Goal: Transaction & Acquisition: Subscribe to service/newsletter

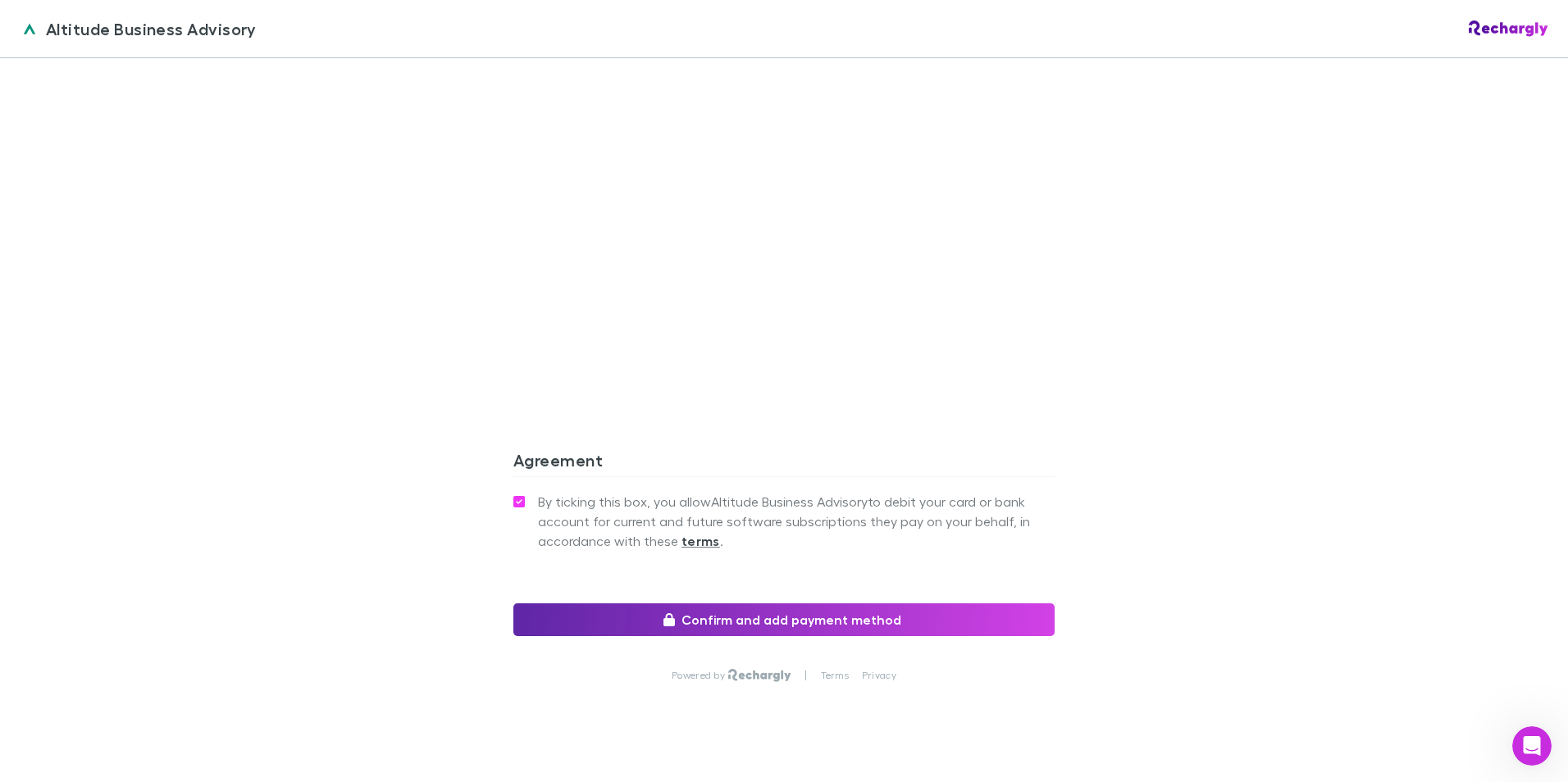
scroll to position [1324, 0]
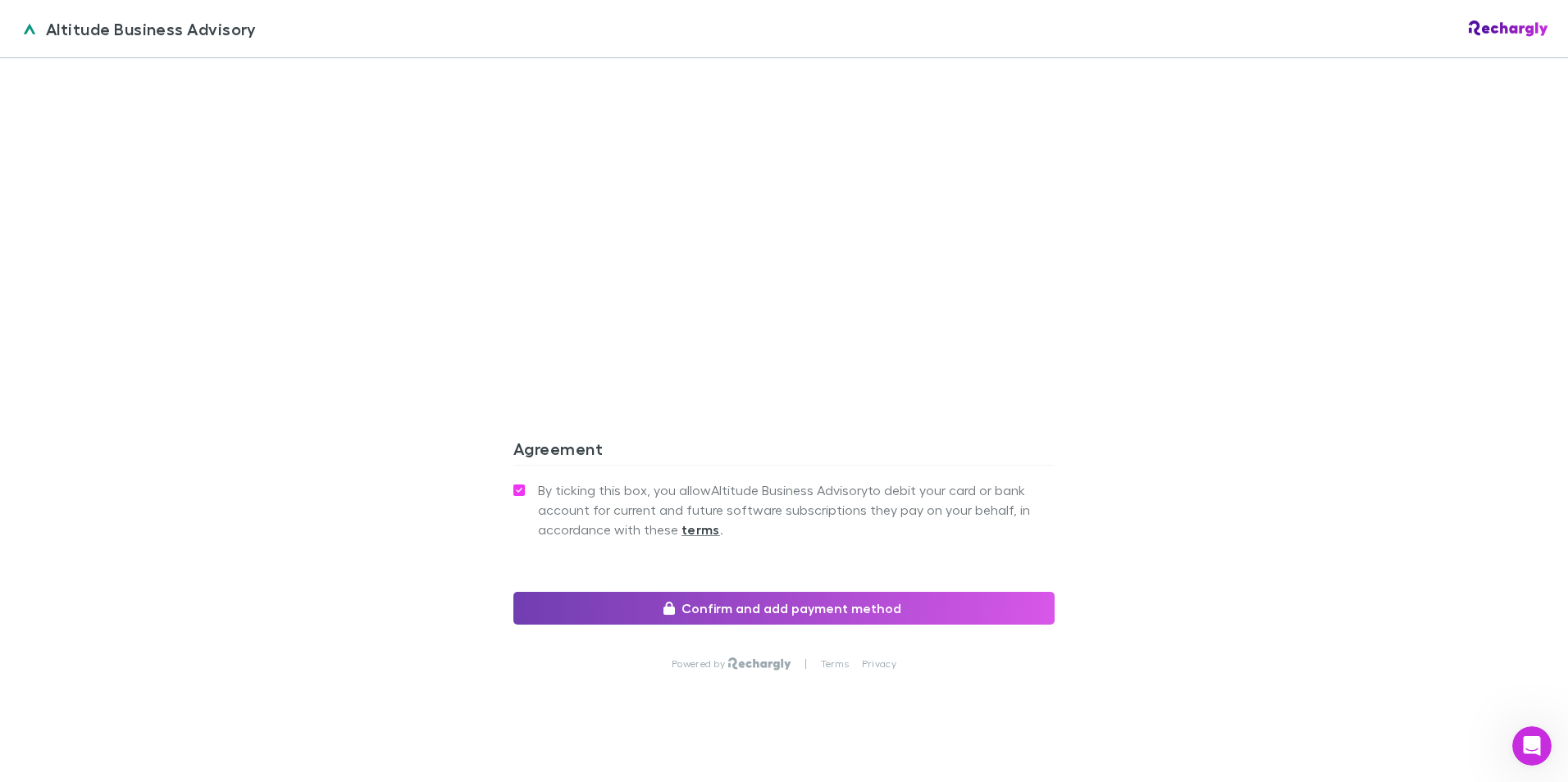
click at [785, 592] on button "Confirm and add payment method" at bounding box center [784, 608] width 541 height 32
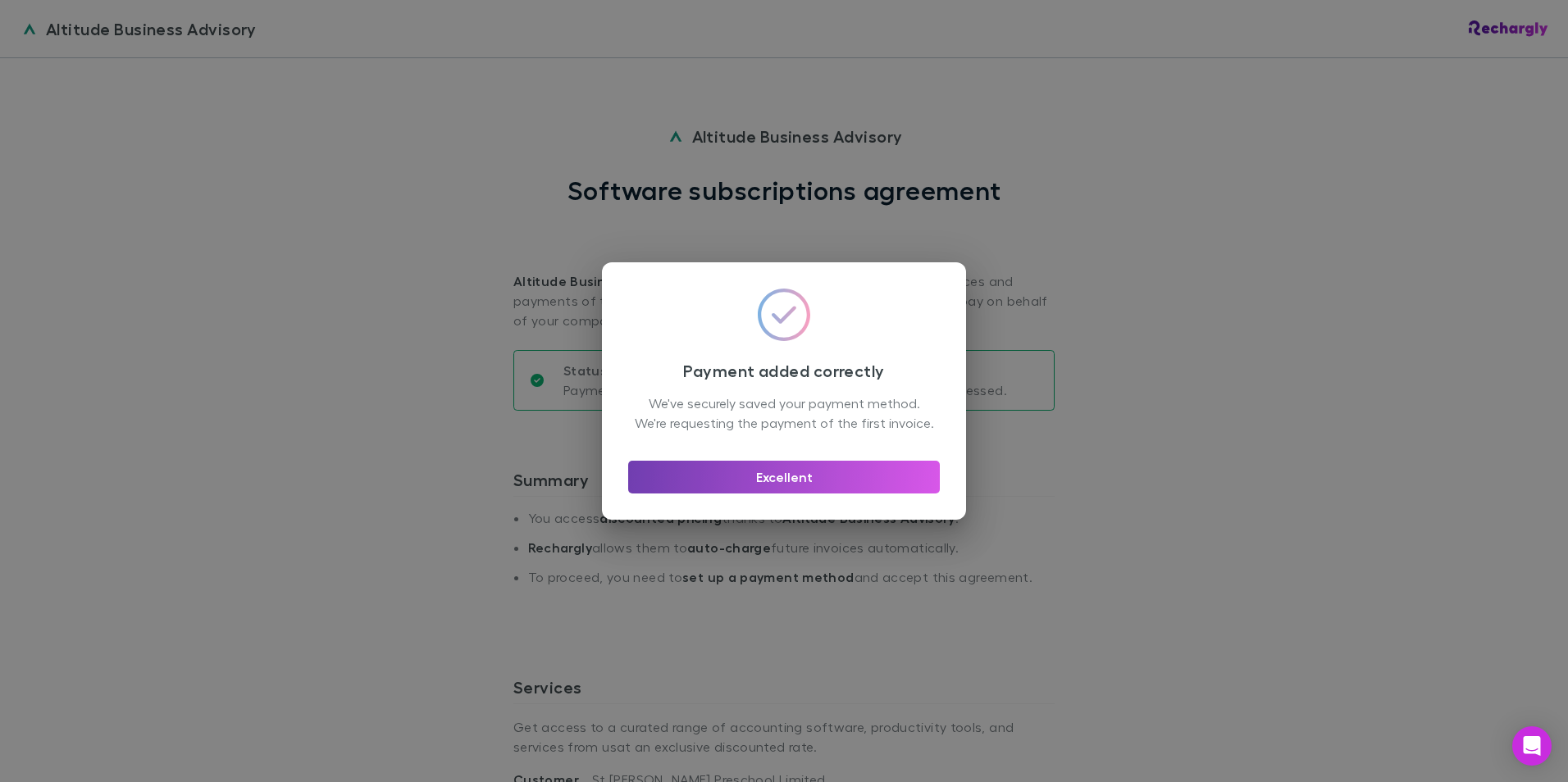
click at [788, 486] on button "Excellent" at bounding box center [784, 477] width 311 height 32
